Goal: Information Seeking & Learning: Learn about a topic

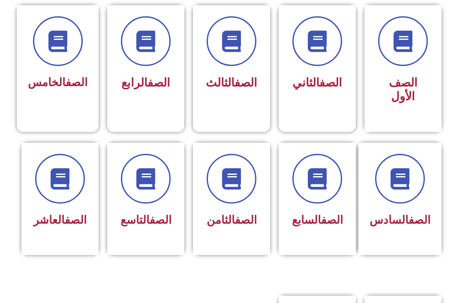
scroll to position [235, 0]
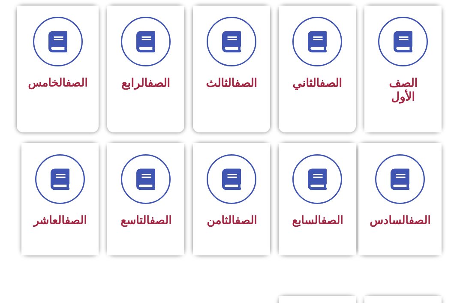
click at [150, 226] on link "الصف" at bounding box center [161, 220] width 22 height 13
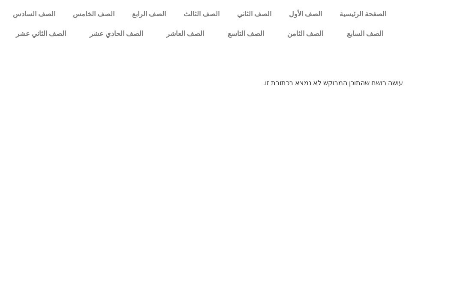
click at [244, 36] on link "الصف التاسع" at bounding box center [246, 34] width 60 height 20
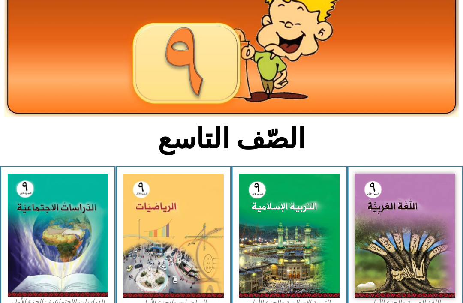
scroll to position [77, 0]
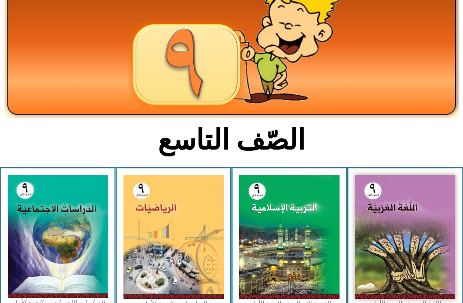
click at [286, 232] on img at bounding box center [289, 237] width 100 height 124
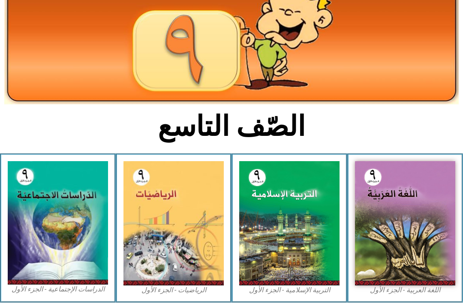
click at [301, 221] on img at bounding box center [289, 223] width 100 height 124
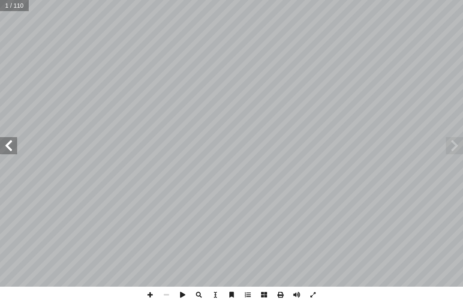
click at [14, 7] on input "text" at bounding box center [14, 5] width 29 height 11
type input "*"
type input "**"
click at [16, 139] on span at bounding box center [8, 145] width 17 height 17
click at [5, 143] on span at bounding box center [8, 145] width 17 height 17
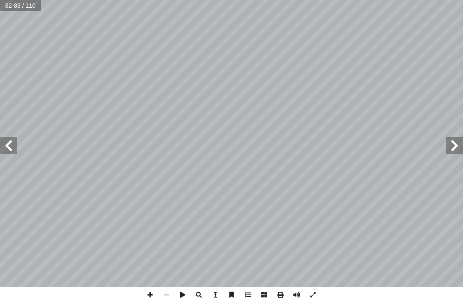
click at [13, 146] on span at bounding box center [8, 145] width 17 height 17
click at [449, 144] on span at bounding box center [454, 145] width 17 height 17
click at [13, 140] on span at bounding box center [8, 145] width 17 height 17
